Goal: Transaction & Acquisition: Book appointment/travel/reservation

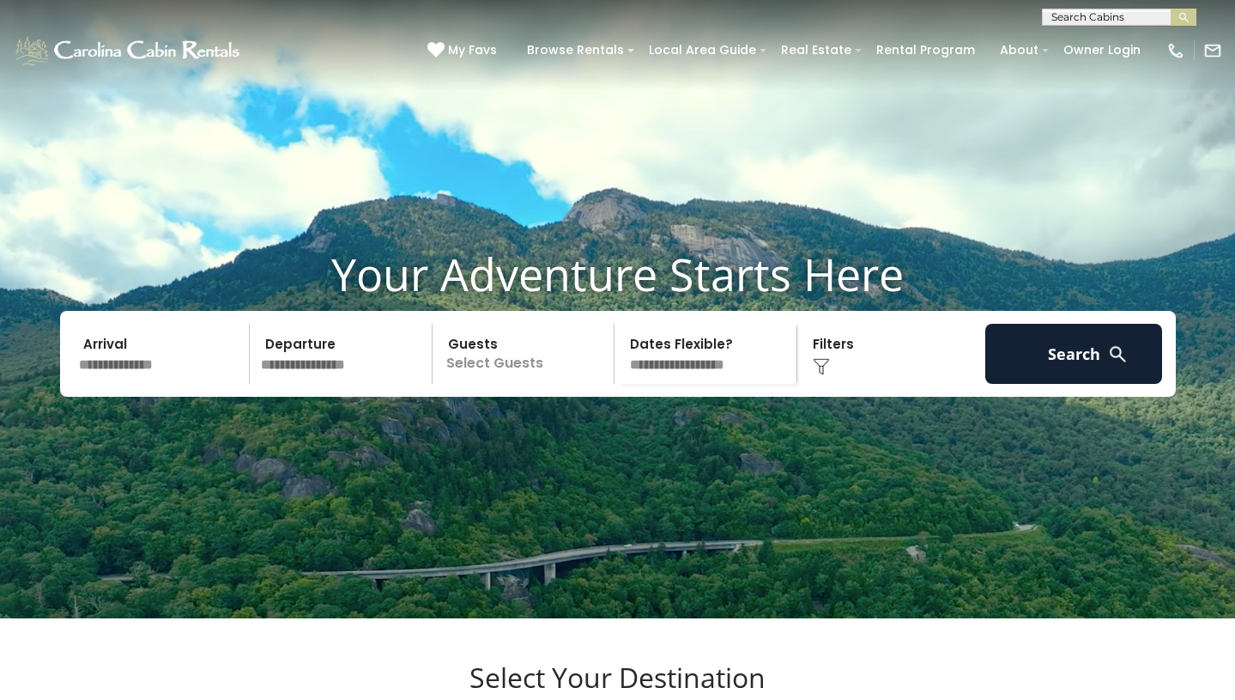
scroll to position [1, 0]
click at [1094, 14] on input "text" at bounding box center [1118, 19] width 150 height 17
type input "**********"
click at [1107, 48] on li "[GEOGRAPHIC_DATA][PERSON_NAME]" at bounding box center [1119, 40] width 153 height 15
click at [1189, 15] on img "submit" at bounding box center [1184, 17] width 13 height 13
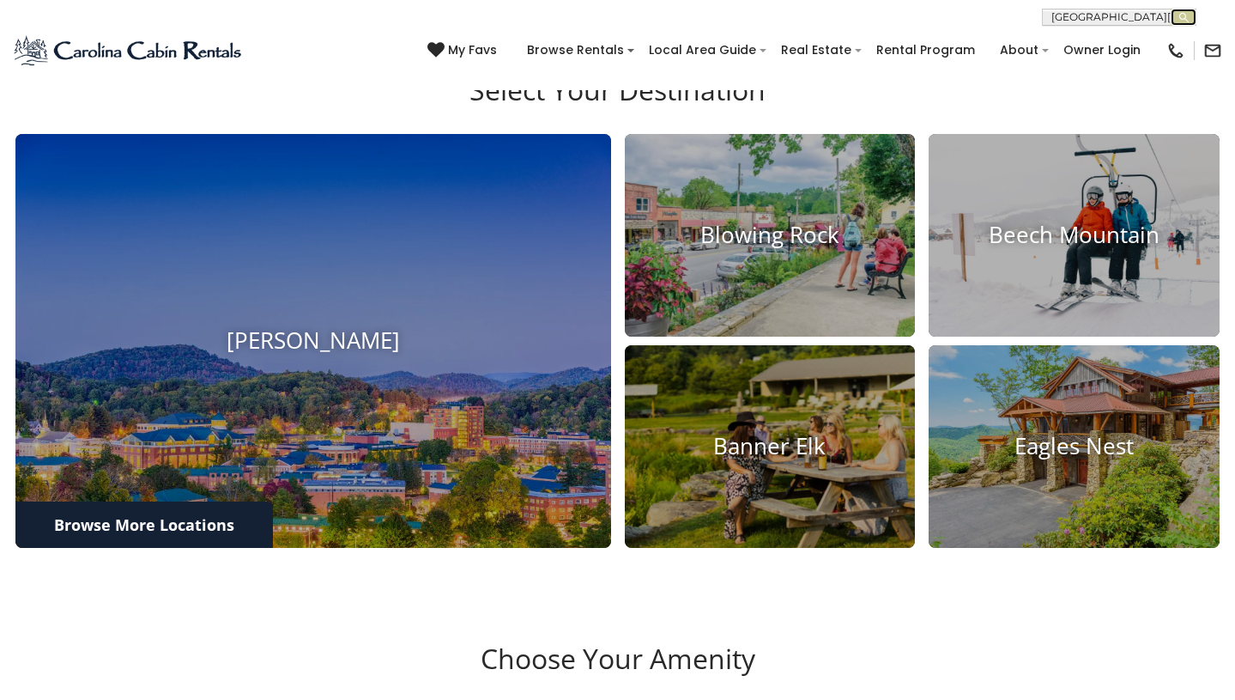
scroll to position [590, 0]
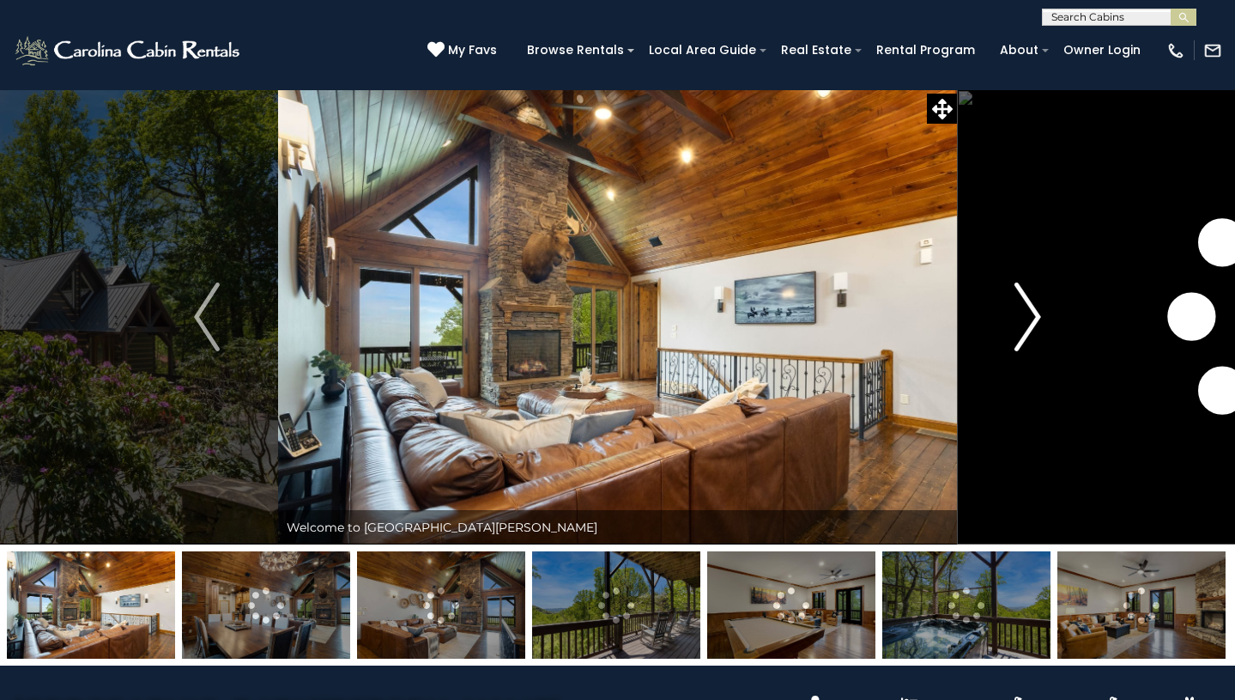
click at [1029, 305] on img "Next" at bounding box center [1028, 316] width 26 height 69
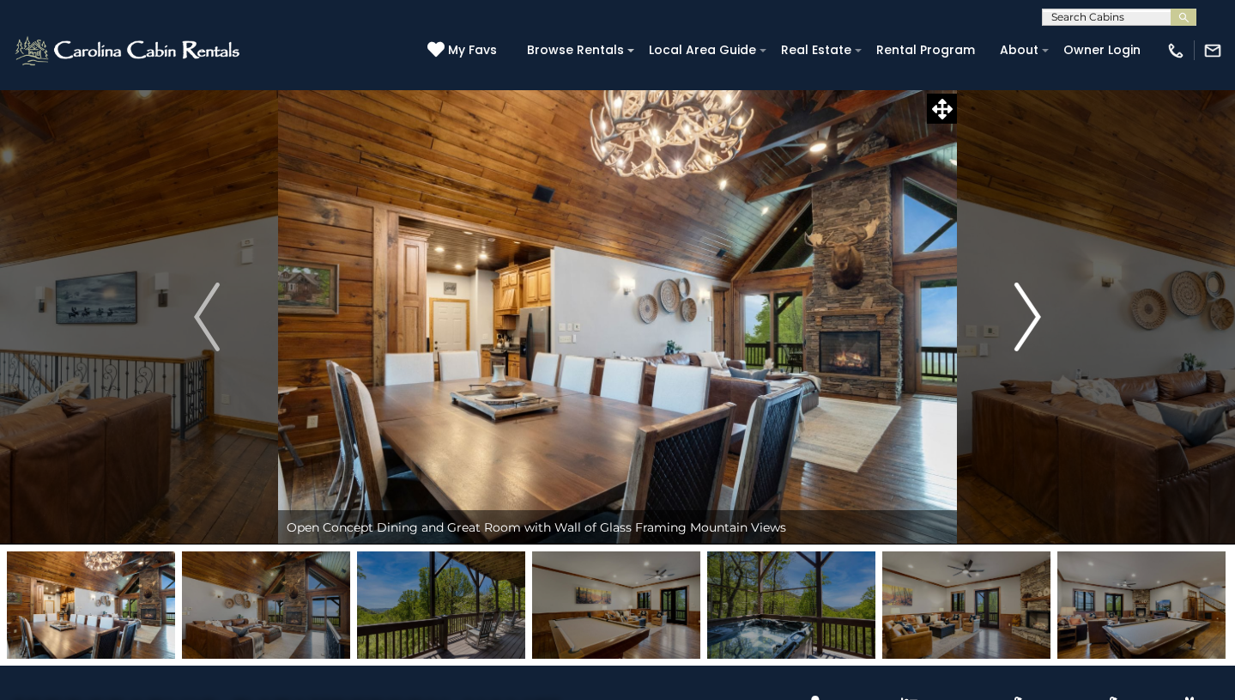
click at [1031, 306] on img "Next" at bounding box center [1028, 316] width 26 height 69
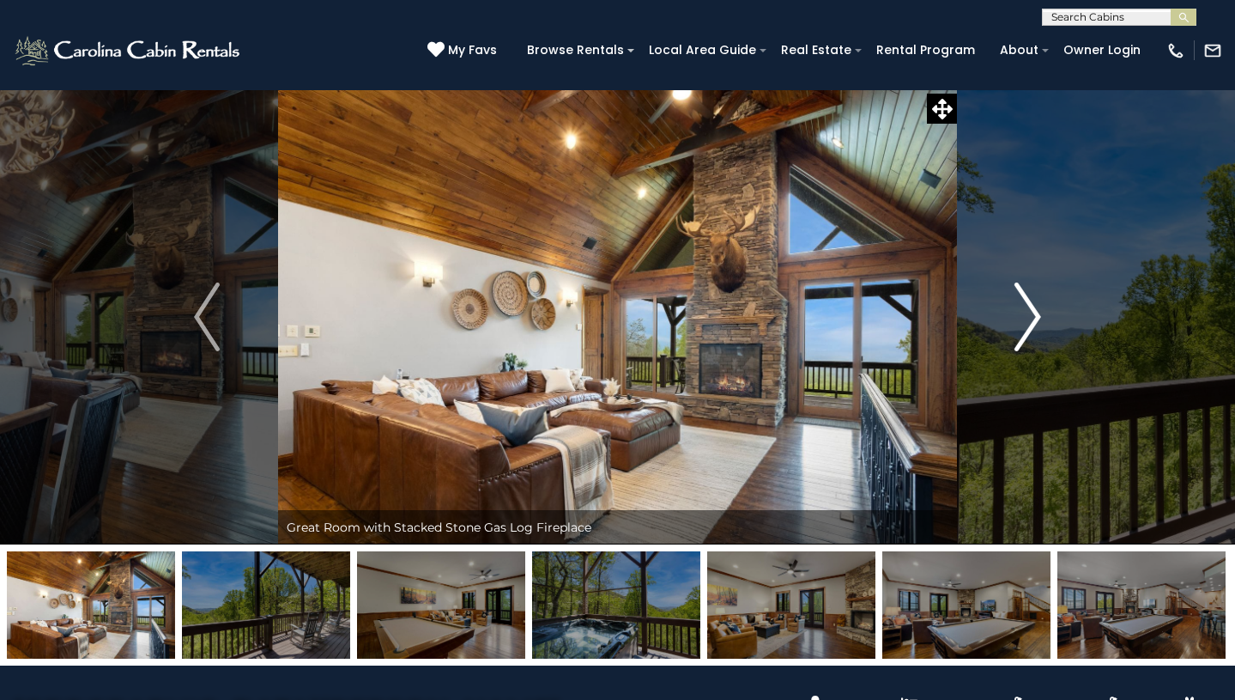
click at [1032, 307] on img "Next" at bounding box center [1028, 316] width 26 height 69
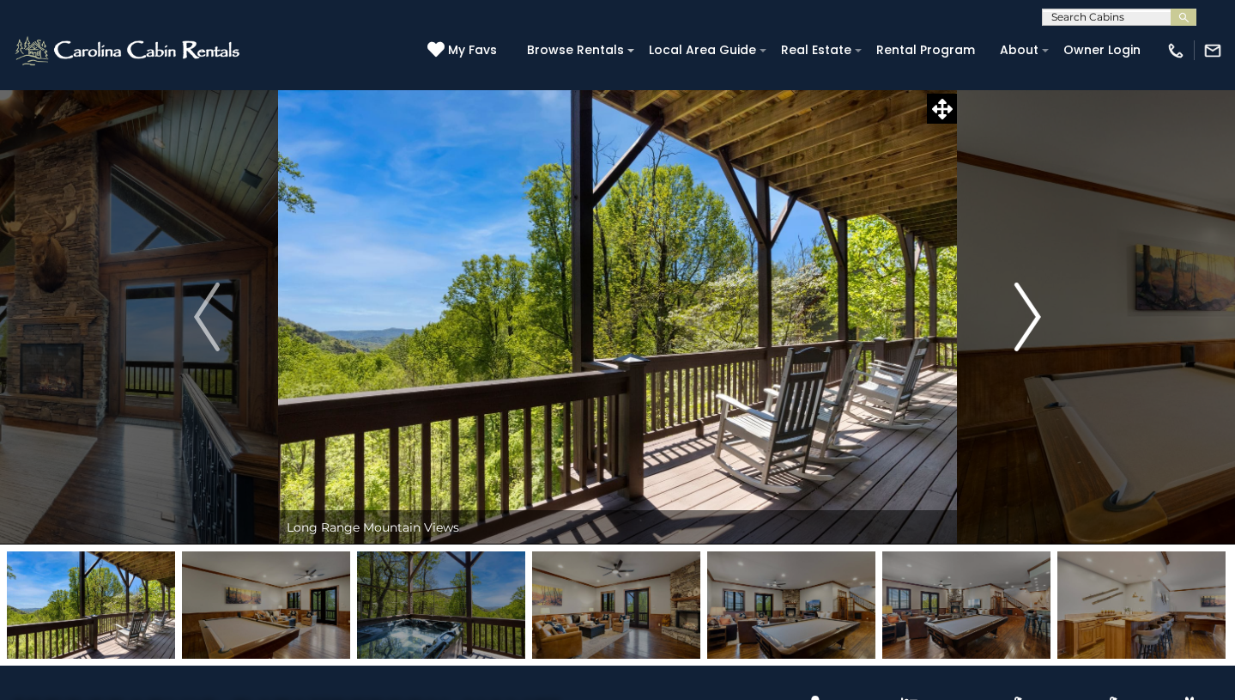
click at [1032, 307] on img "Next" at bounding box center [1028, 316] width 26 height 69
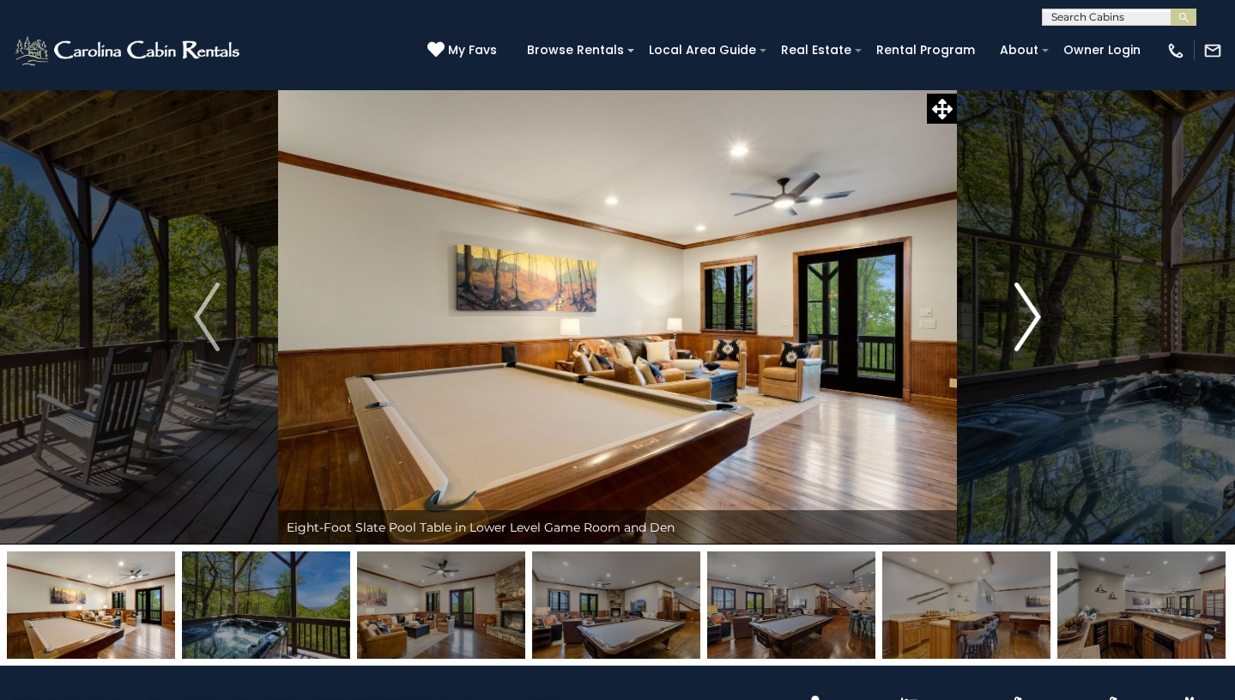
click at [1032, 307] on img "Next" at bounding box center [1028, 316] width 26 height 69
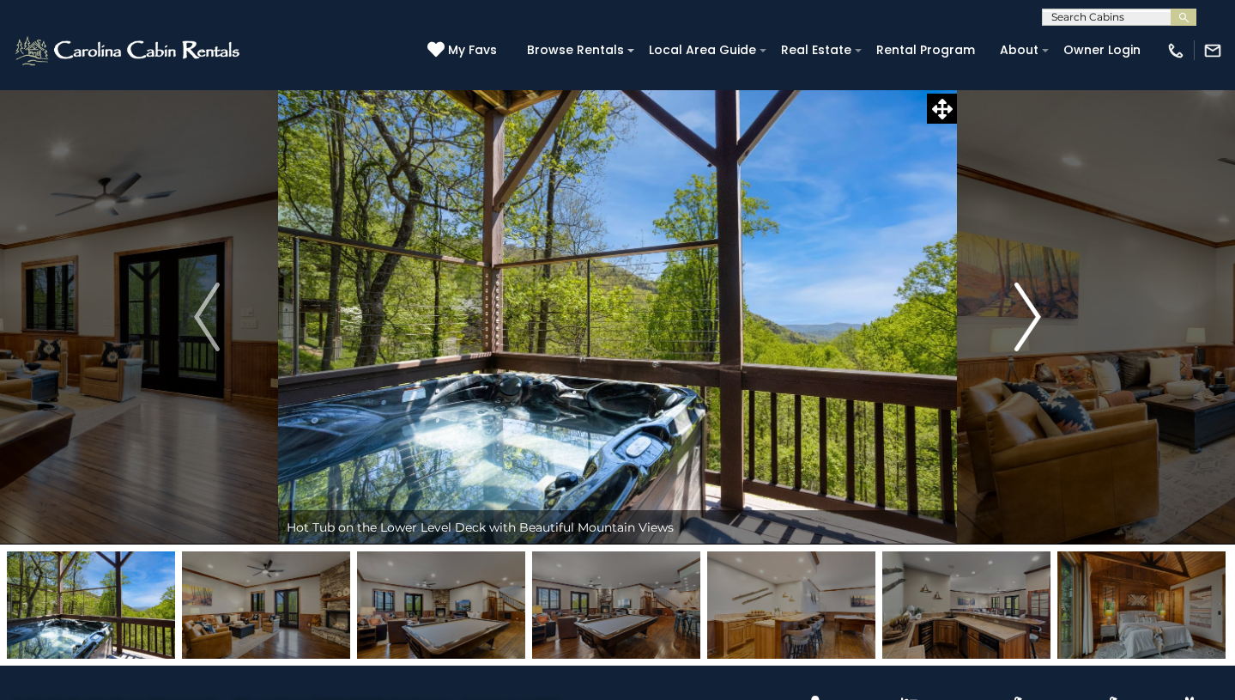
click at [1032, 307] on img "Next" at bounding box center [1028, 316] width 26 height 69
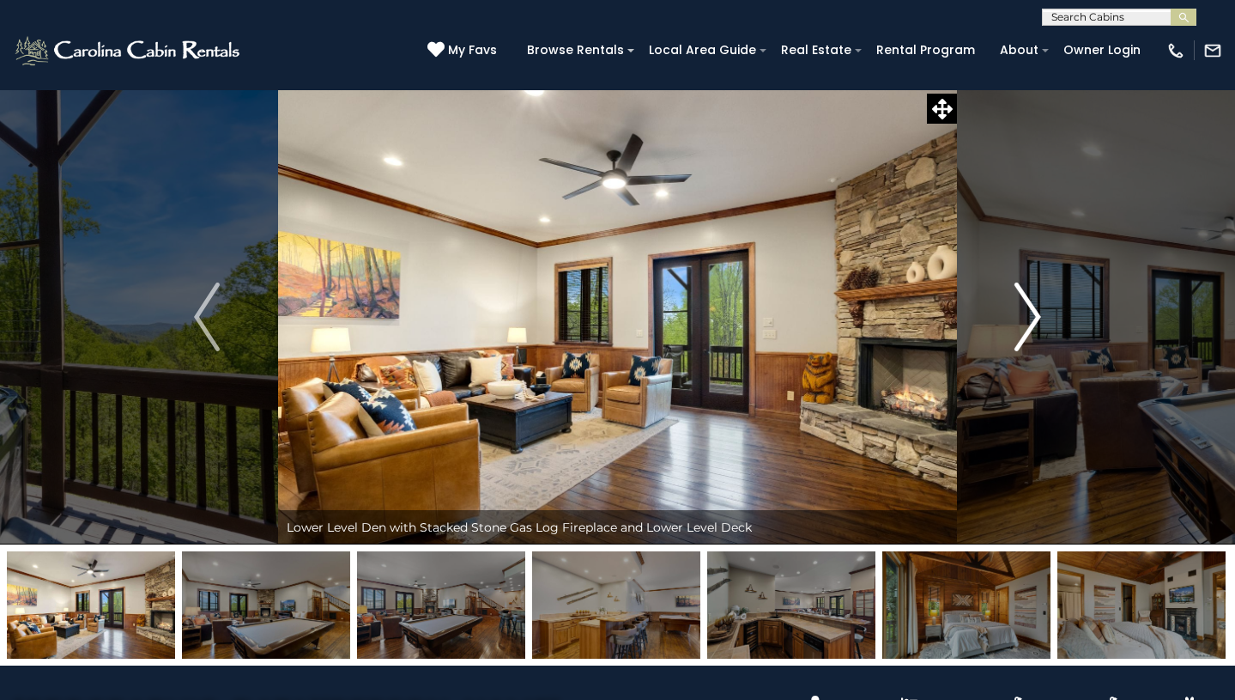
click at [1032, 307] on img "Next" at bounding box center [1028, 316] width 26 height 69
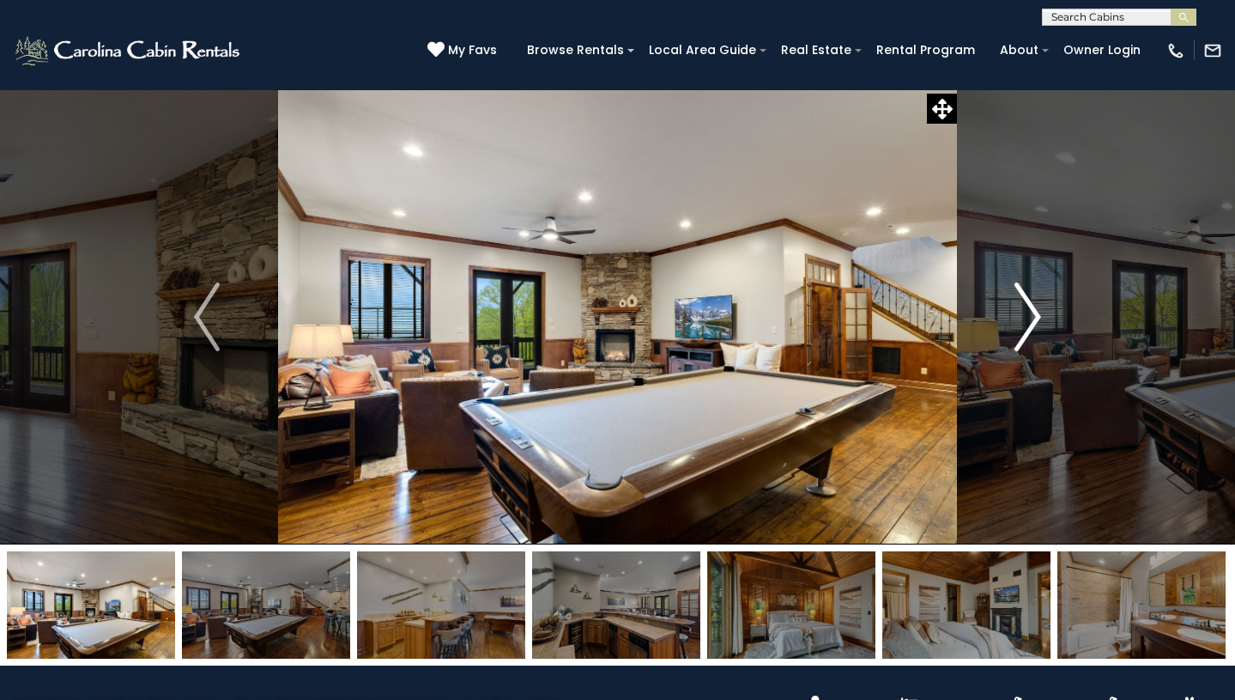
click at [1032, 307] on img "Next" at bounding box center [1028, 316] width 26 height 69
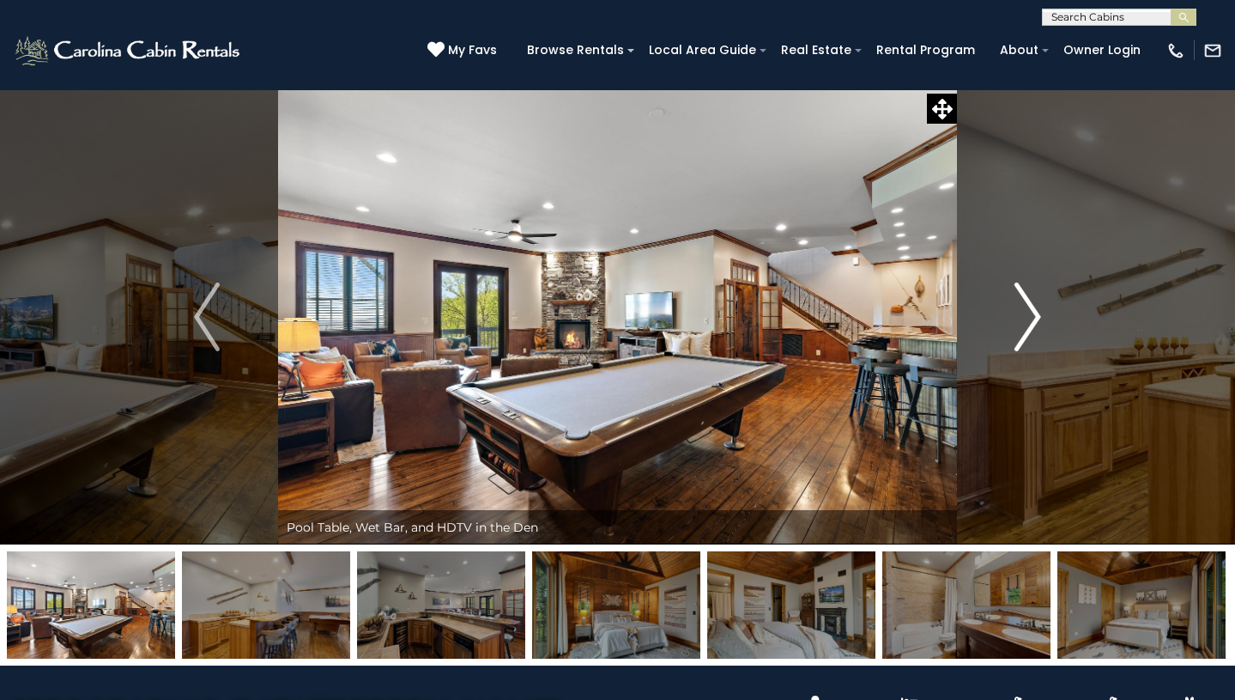
click at [1032, 307] on img "Next" at bounding box center [1028, 316] width 26 height 69
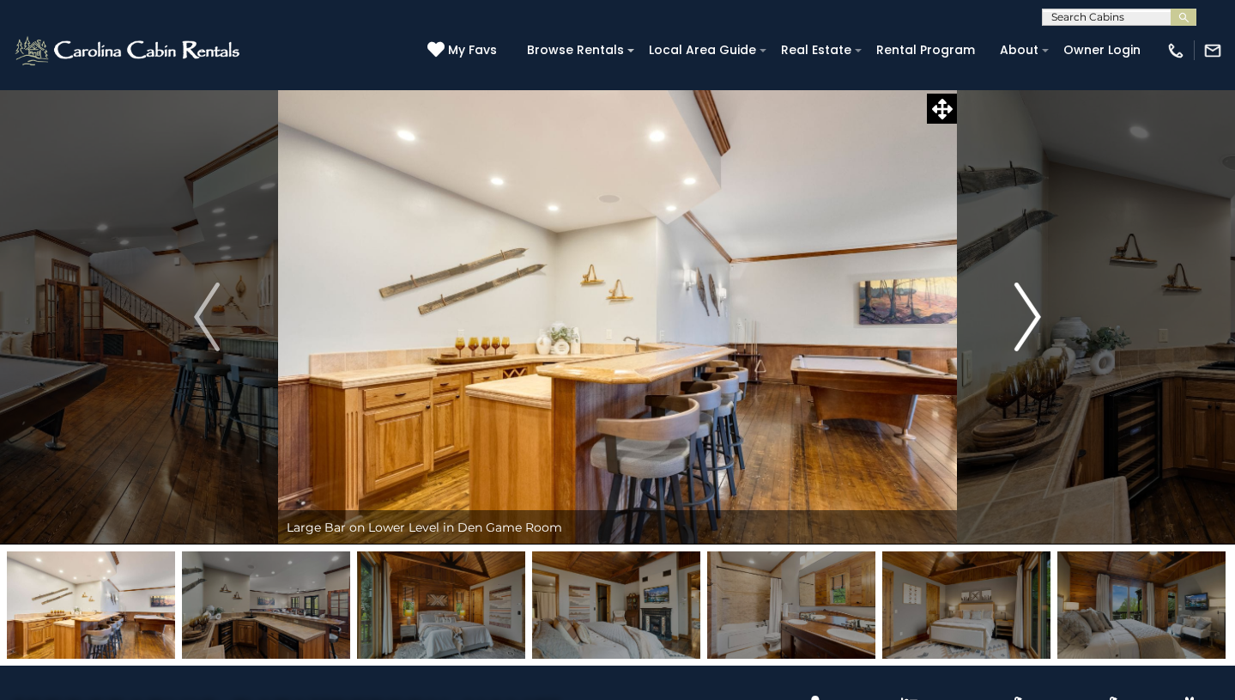
click at [1032, 307] on img "Next" at bounding box center [1028, 316] width 26 height 69
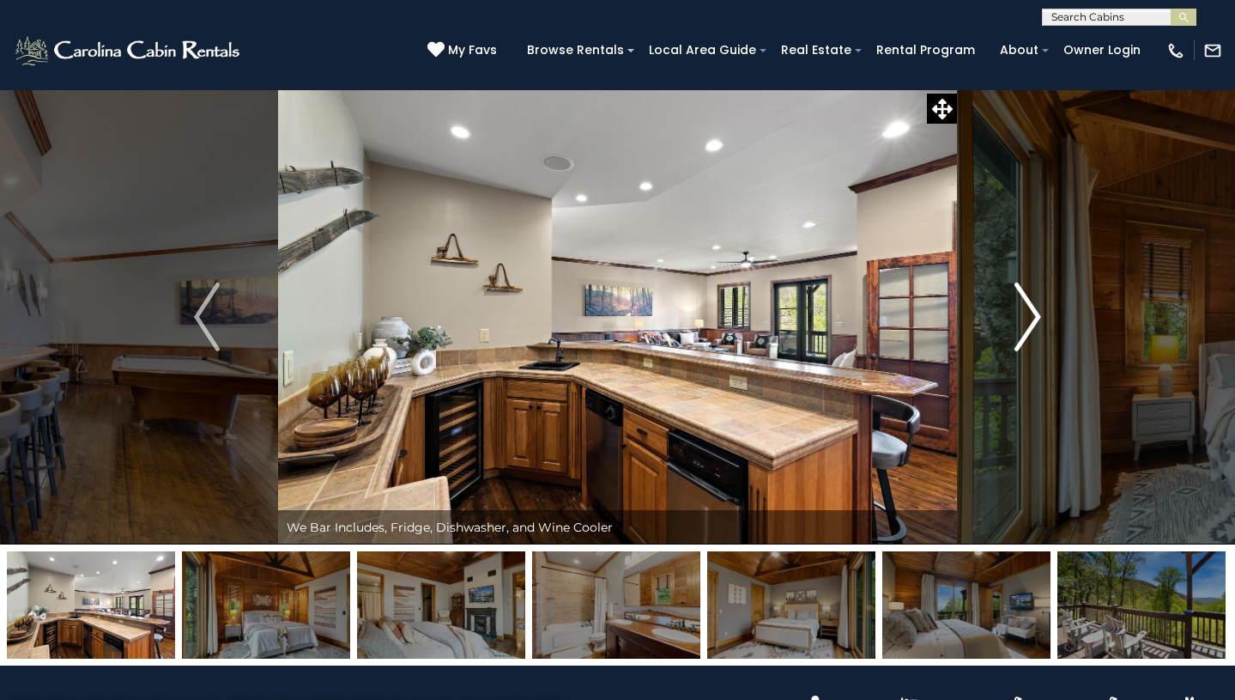
click at [1032, 307] on img "Next" at bounding box center [1028, 316] width 26 height 69
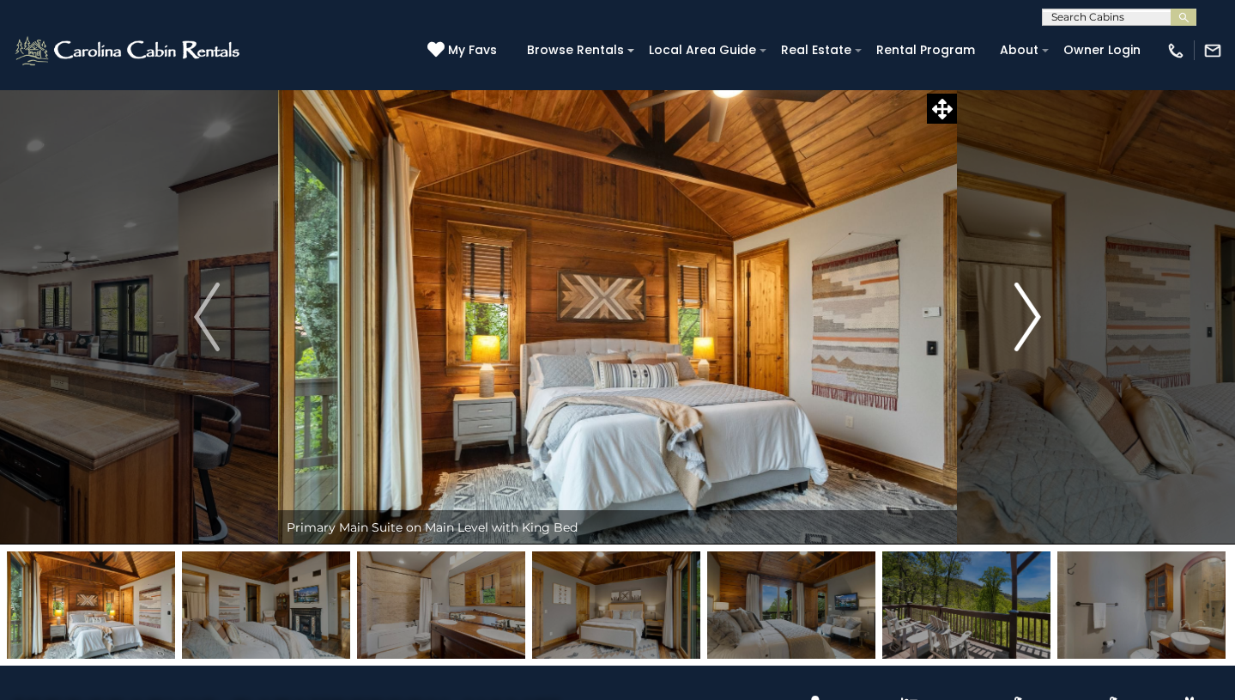
click at [1032, 307] on img "Next" at bounding box center [1028, 316] width 26 height 69
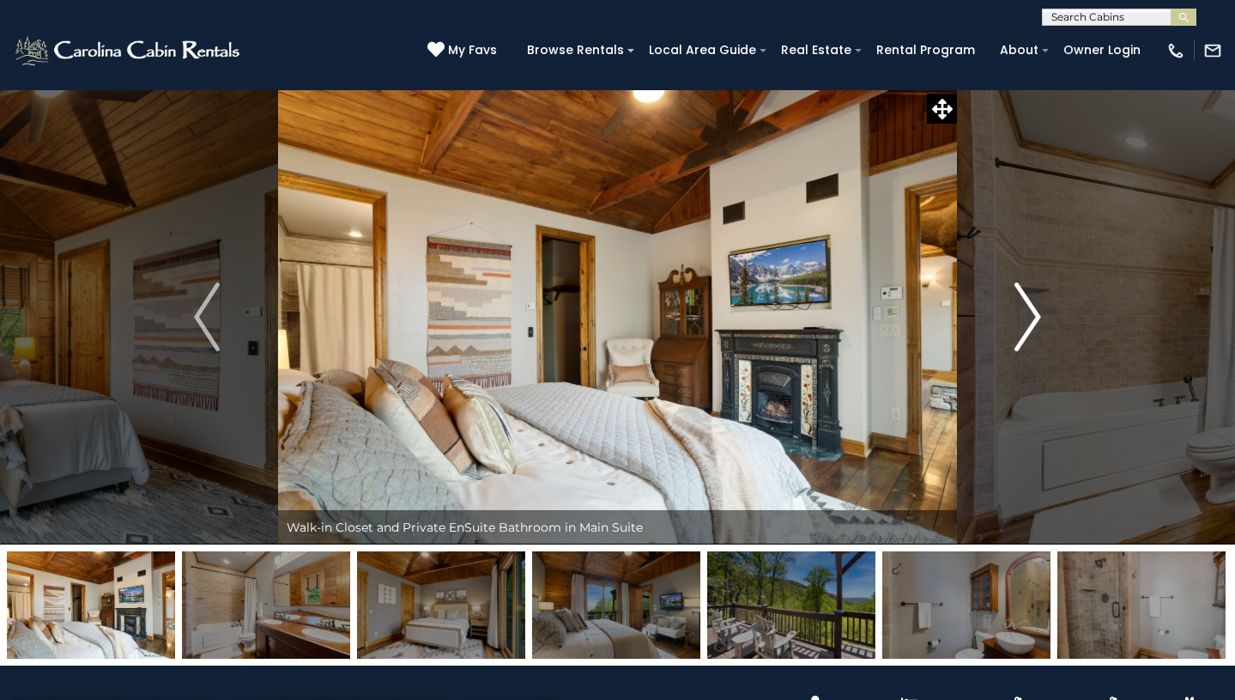
click at [1032, 307] on img "Next" at bounding box center [1028, 316] width 26 height 69
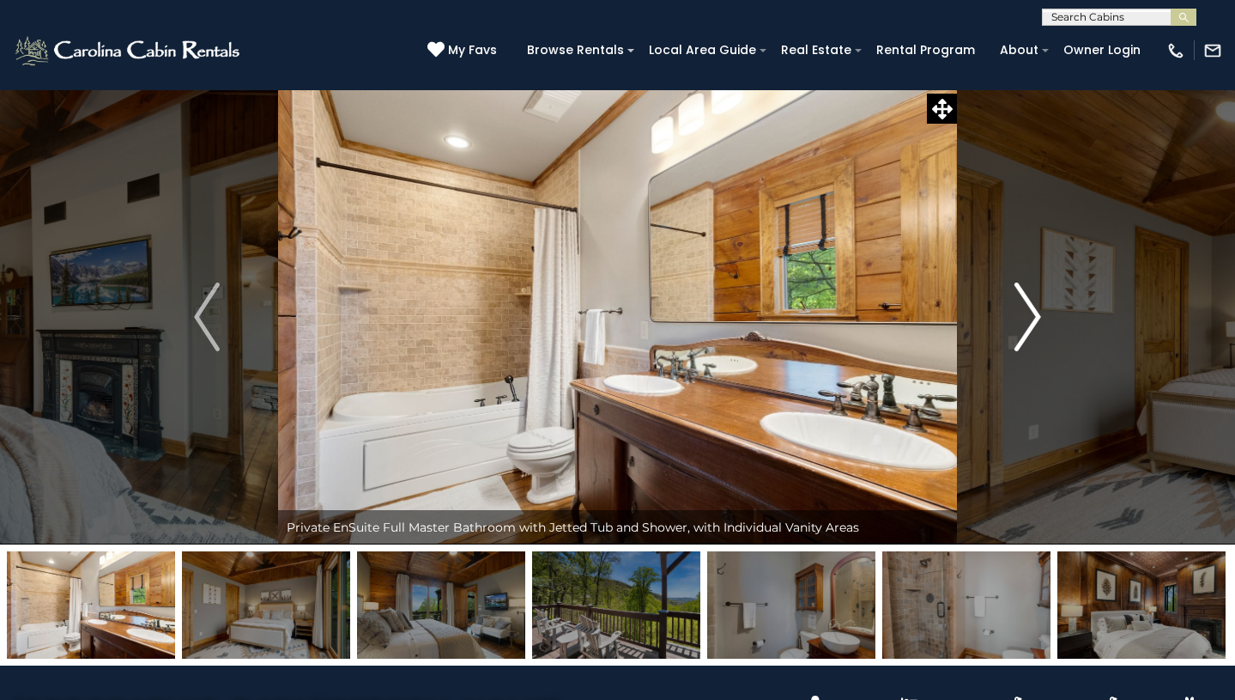
click at [1032, 307] on img "Next" at bounding box center [1028, 316] width 26 height 69
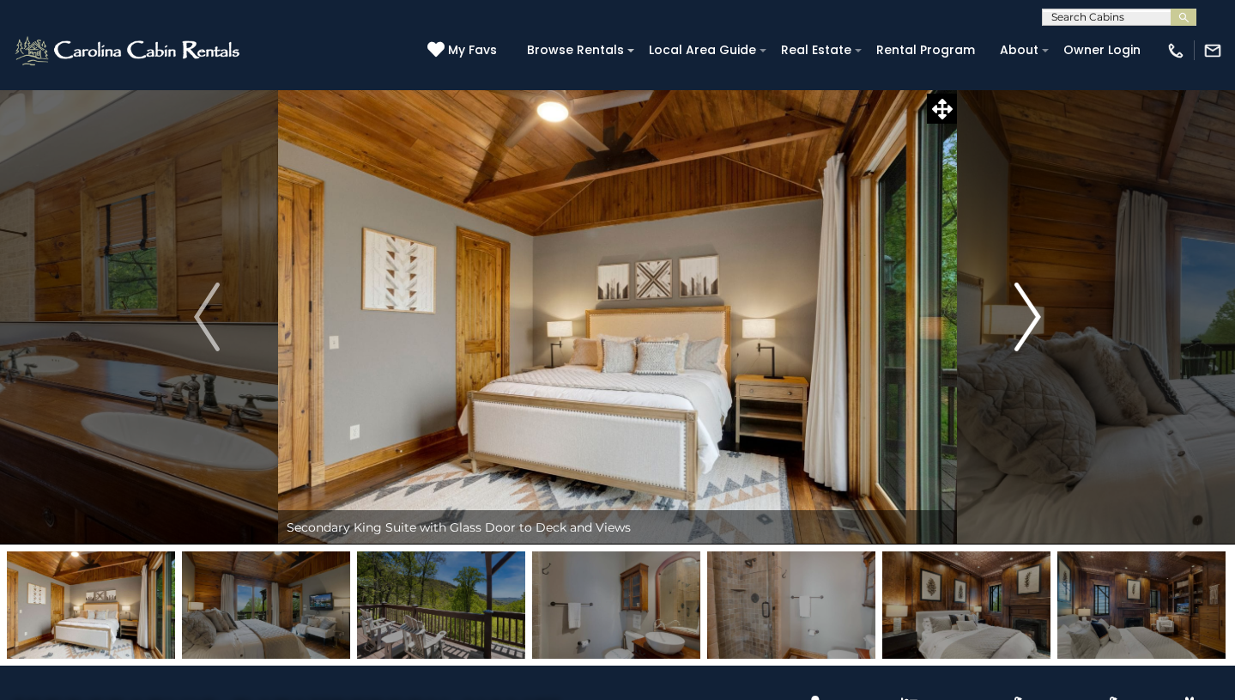
click at [1032, 307] on img "Next" at bounding box center [1028, 316] width 26 height 69
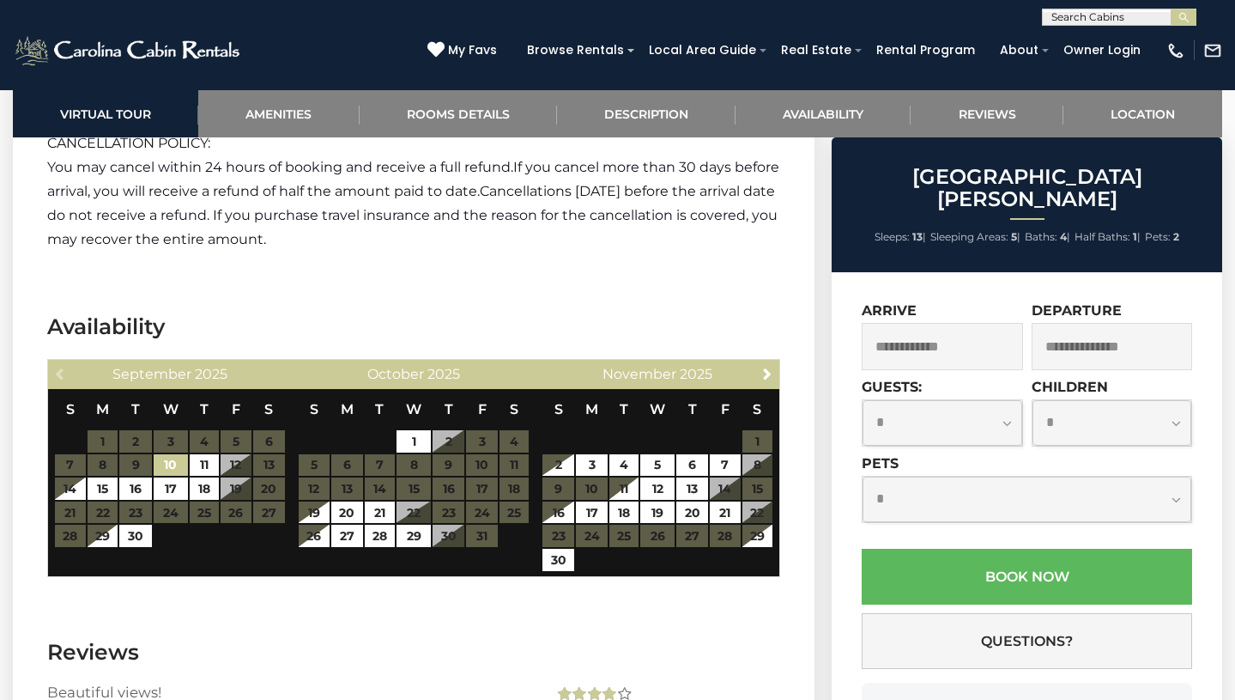
scroll to position [4879, 0]
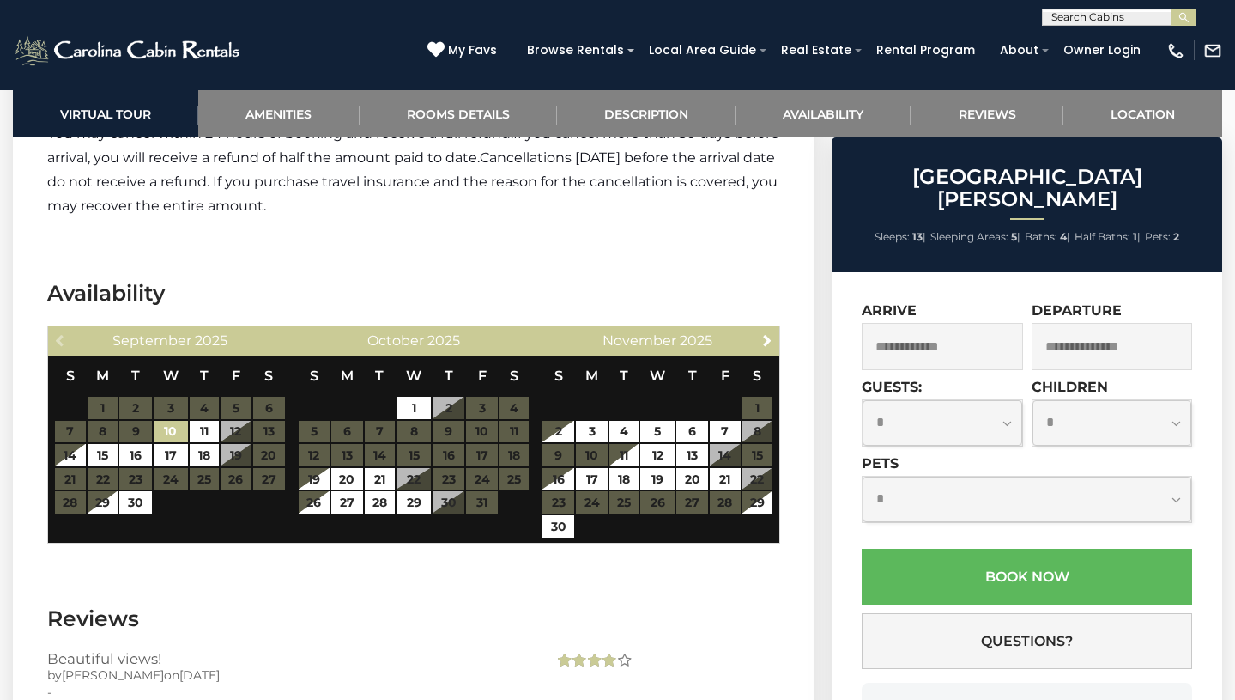
click at [415, 410] on table "S M T W T F S 1 2 3 4 5 6 7 8 9 10 11 12 13 14 15 16 17 18 19 20 21 22 23 24 25…" at bounding box center [414, 434] width 232 height 159
click at [344, 491] on link "27" at bounding box center [347, 502] width 32 height 22
type input "**********"
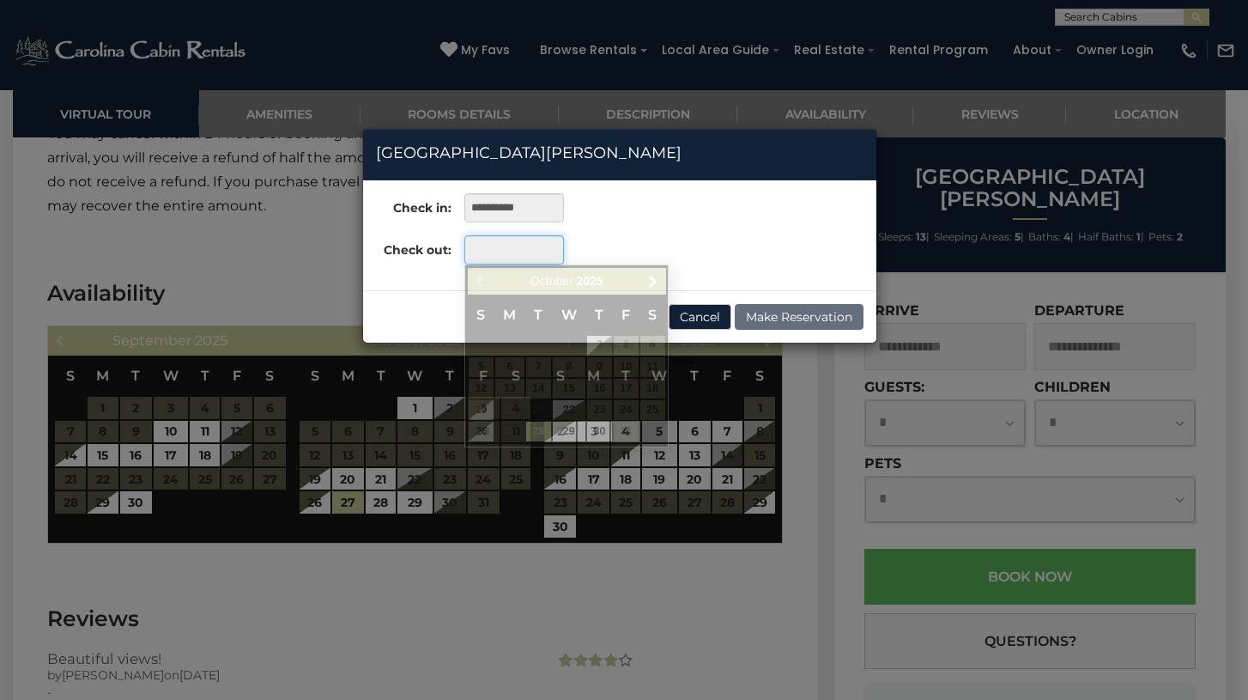
click at [542, 245] on input "text" at bounding box center [513, 249] width 99 height 29
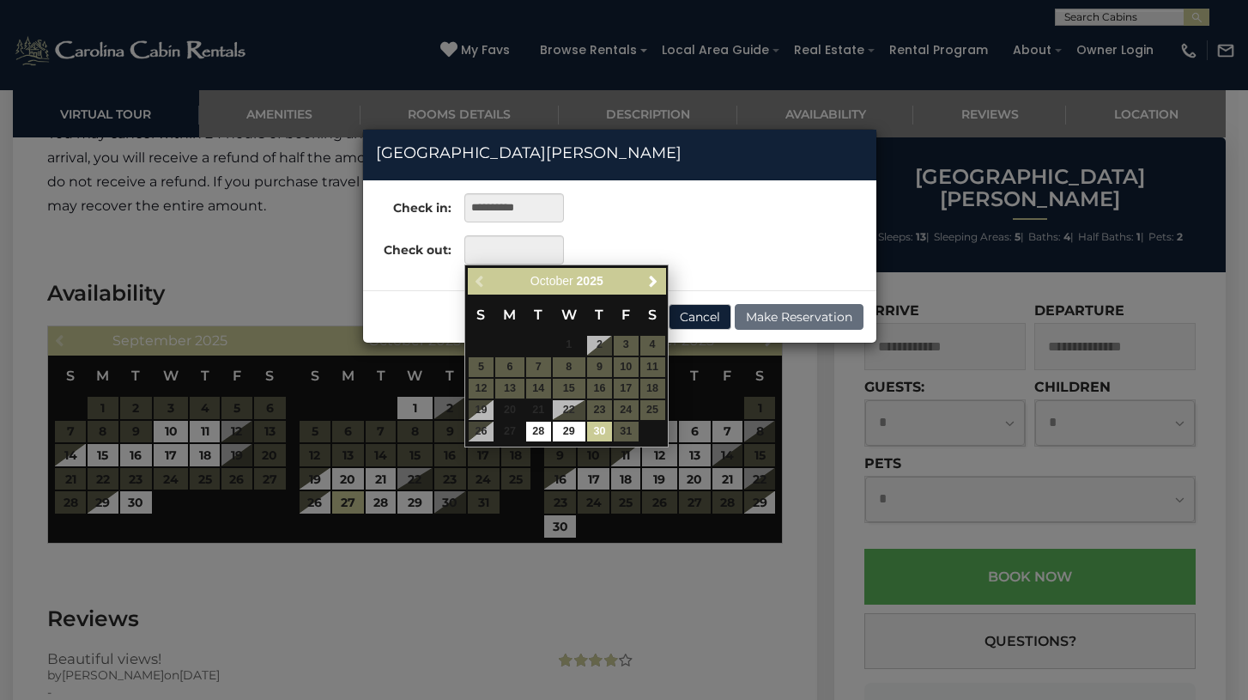
click at [594, 433] on link "30" at bounding box center [599, 431] width 25 height 20
type input "**********"
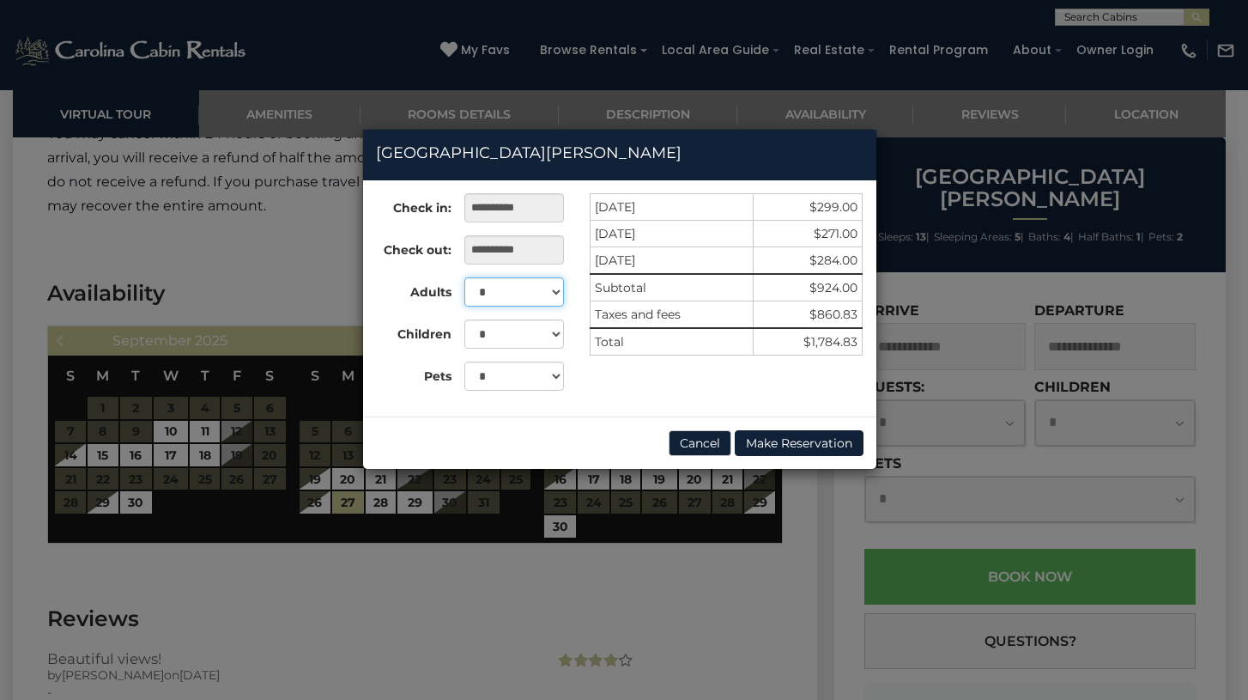
click at [538, 300] on select "* * * * * * * * * ** ** ** **" at bounding box center [513, 291] width 99 height 29
select select "*"
click at [464, 277] on select "* * * * * * * * * ** ** ** **" at bounding box center [513, 291] width 99 height 29
click at [694, 446] on button "Cancel" at bounding box center [700, 443] width 63 height 26
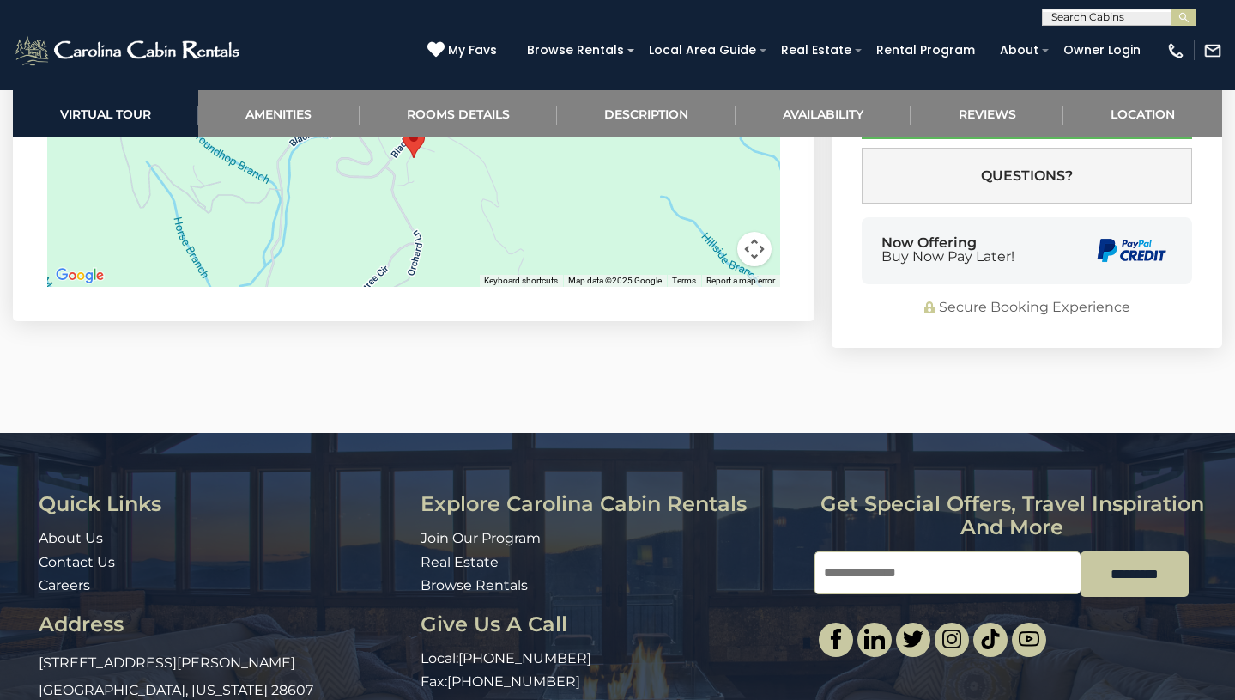
scroll to position [6183, 0]
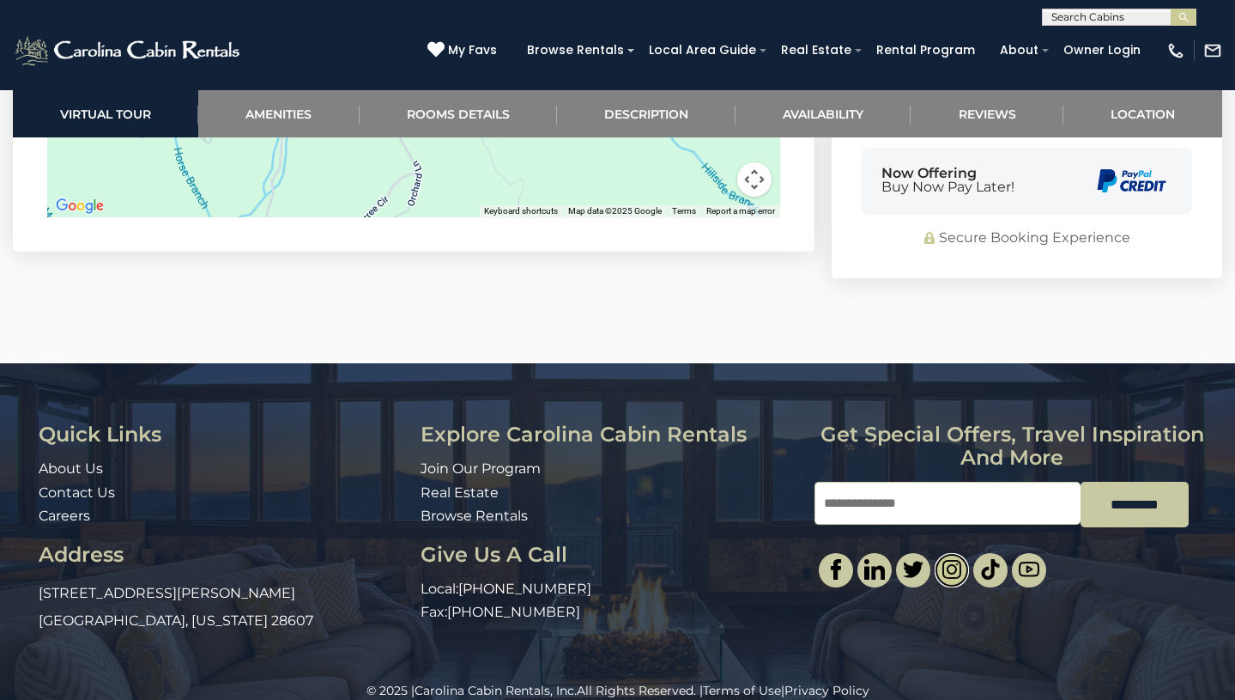
click at [951, 559] on img at bounding box center [952, 569] width 21 height 21
